Goal: Information Seeking & Learning: Learn about a topic

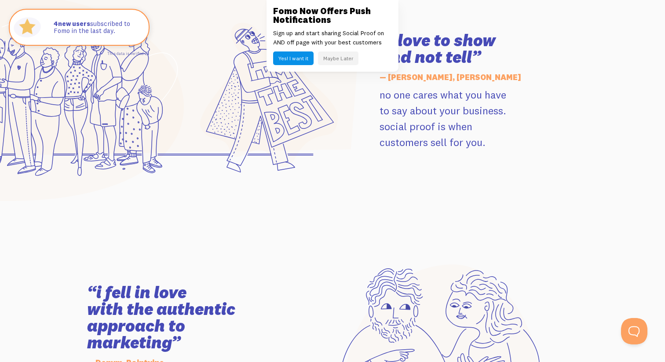
scroll to position [1256, 0]
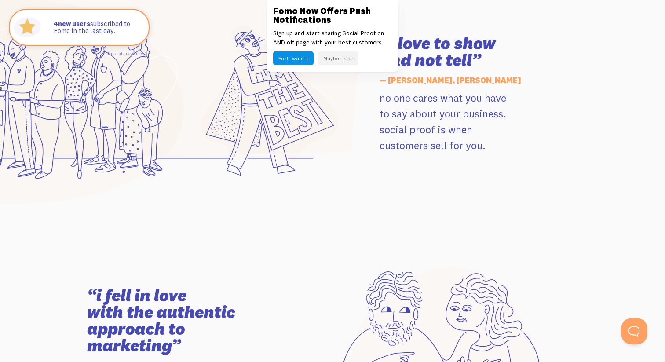
click at [339, 59] on button "Maybe Later" at bounding box center [338, 58] width 40 height 14
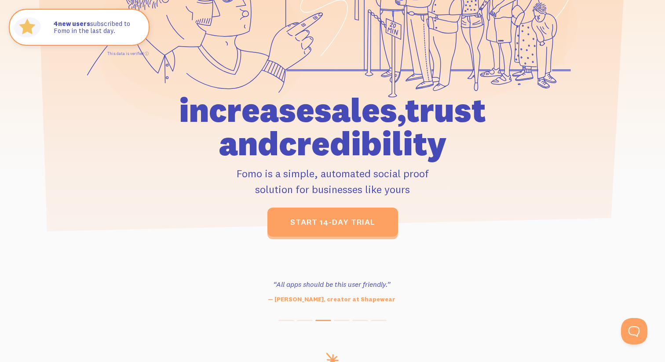
scroll to position [0, 0]
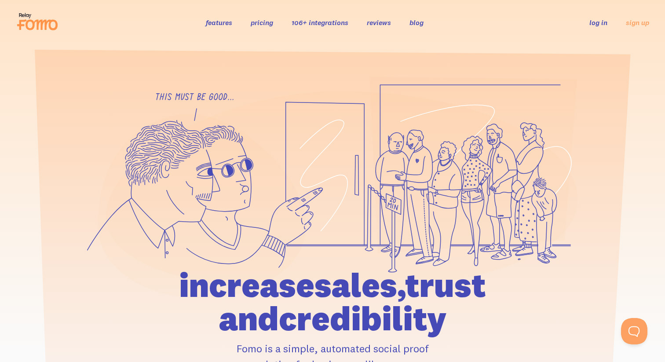
click at [220, 28] on div "features pricing 106+ integrations reviews blog log in sign up log in sign up" at bounding box center [332, 23] width 633 height 24
click at [225, 21] on link "features" at bounding box center [219, 22] width 26 height 9
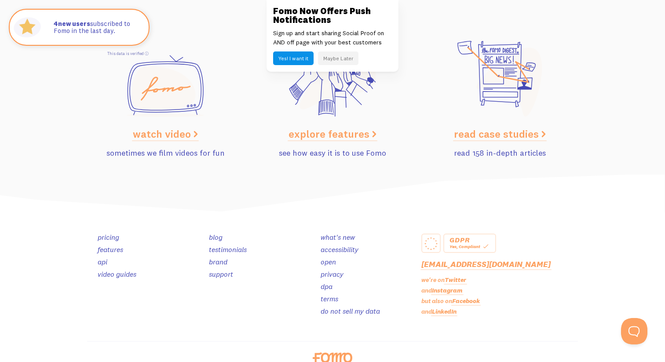
scroll to position [4440, 0]
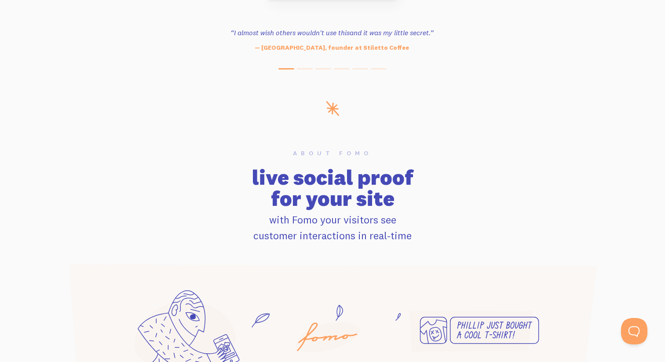
scroll to position [429, 0]
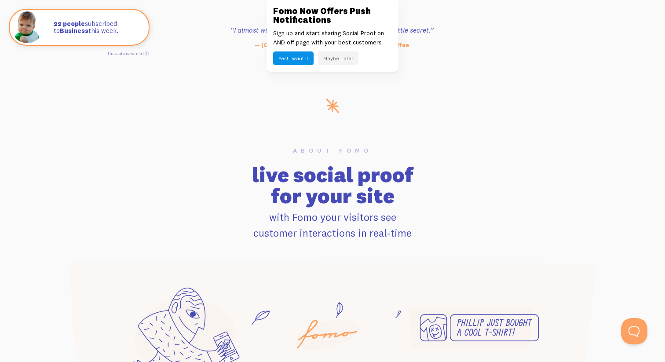
click at [338, 58] on button "Maybe Later" at bounding box center [338, 58] width 40 height 14
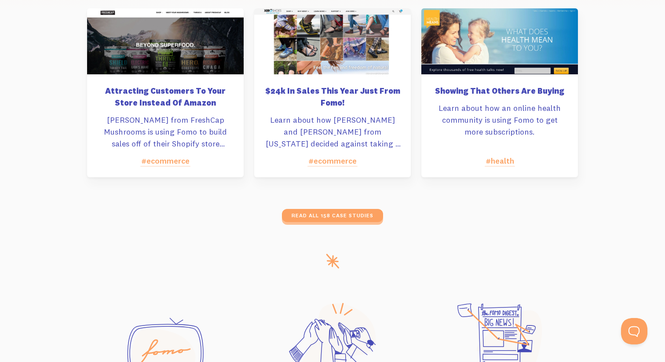
scroll to position [4440, 0]
